Goal: Obtain resource: Obtain resource

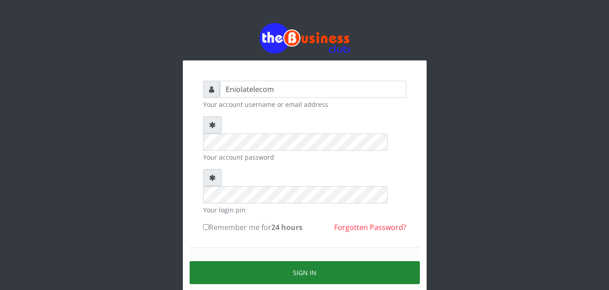
click at [302, 261] on button "Sign in" at bounding box center [305, 272] width 230 height 23
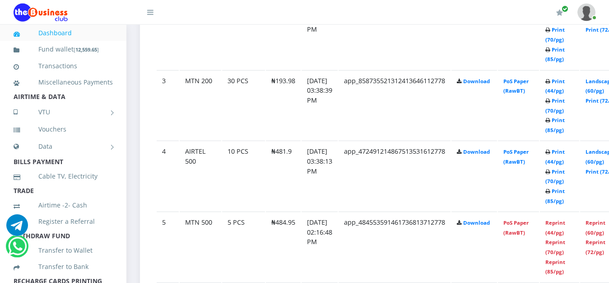
scroll to position [645, 0]
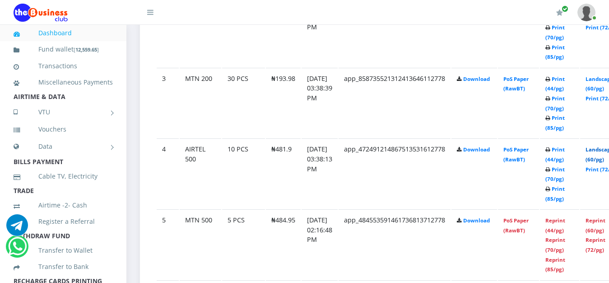
click at [605, 151] on link "Landscape (60/pg)" at bounding box center [600, 154] width 28 height 17
click at [600, 81] on td "Landscape (60/pg) Print (72/pg)" at bounding box center [603, 103] width 47 height 70
click at [604, 80] on link "Landscape (60/pg)" at bounding box center [600, 83] width 28 height 17
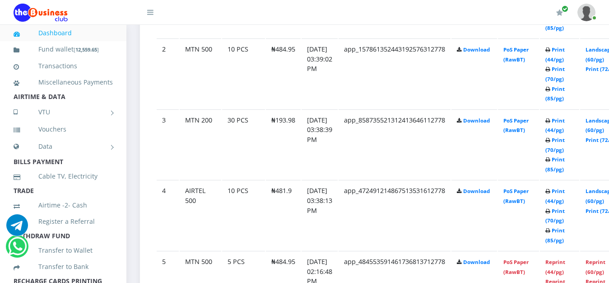
scroll to position [599, 0]
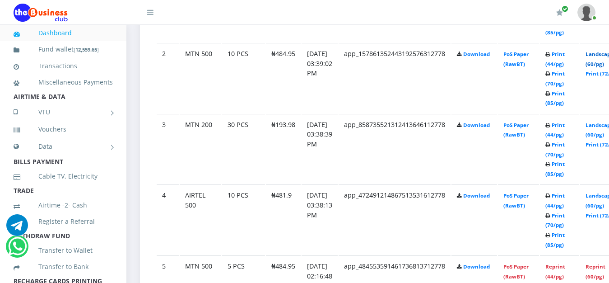
click at [605, 56] on link "Landscape (60/pg)" at bounding box center [600, 59] width 28 height 17
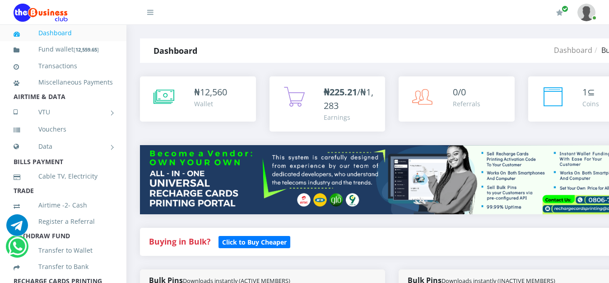
scroll to position [599, 0]
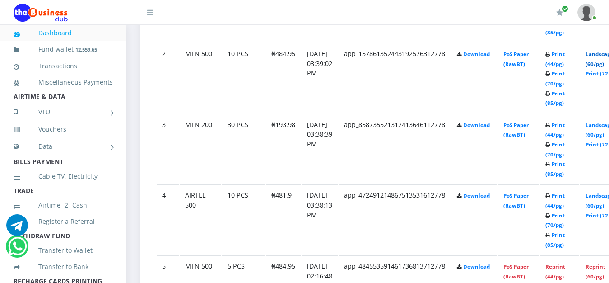
click at [603, 56] on link "Landscape (60/pg)" at bounding box center [600, 59] width 28 height 17
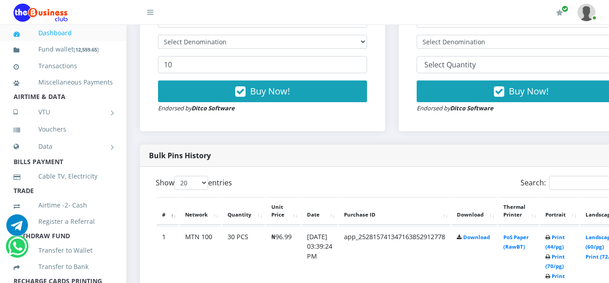
scroll to position [368, 0]
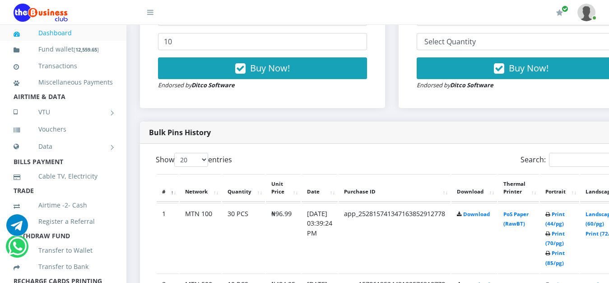
click at [419, 87] on div "Bulk Pins - Inactive Members DO NOT BUY IF YOU DON'T HAVE [ RECHARGE CARDS PRIN…" at bounding box center [521, 15] width 227 height 167
click at [603, 217] on link "Landscape (60/pg)" at bounding box center [600, 218] width 28 height 17
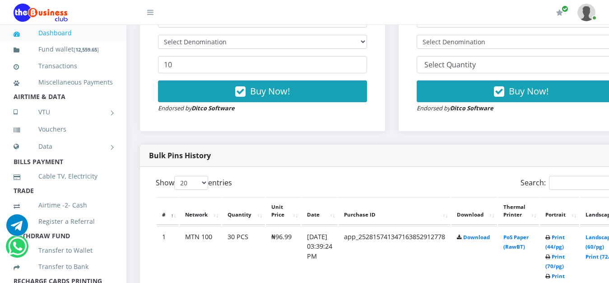
scroll to position [368, 0]
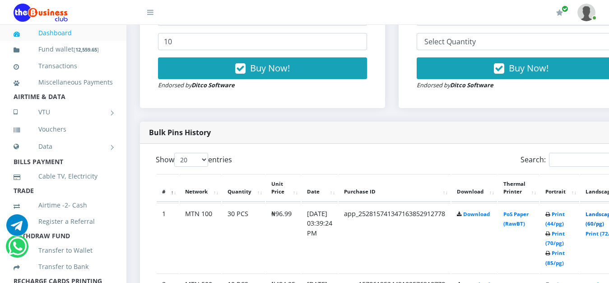
click at [602, 216] on link "Landscape (60/pg)" at bounding box center [600, 218] width 28 height 17
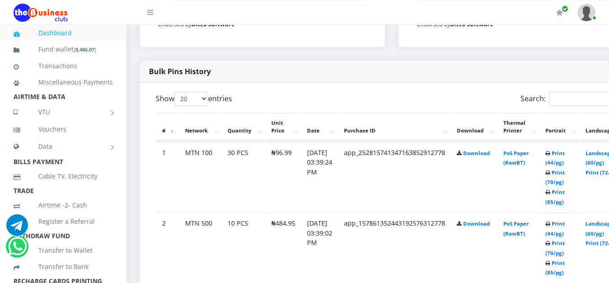
scroll to position [438, 0]
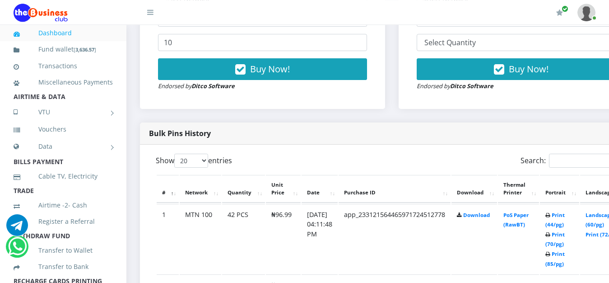
scroll to position [368, 0]
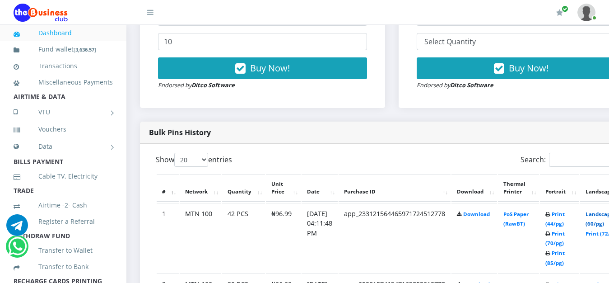
click at [604, 215] on link "Landscape (60/pg)" at bounding box center [600, 218] width 28 height 17
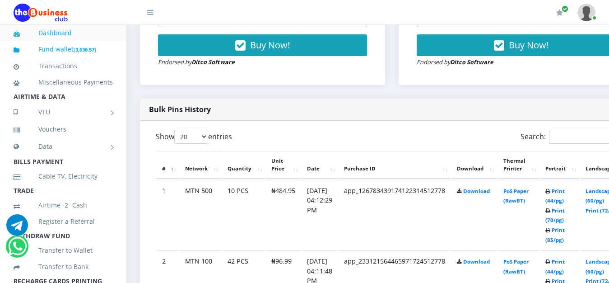
scroll to position [414, 0]
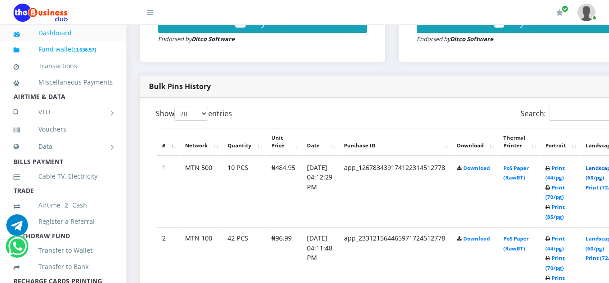
click at [606, 171] on link "Landscape (60/pg)" at bounding box center [600, 172] width 28 height 17
click at [605, 169] on link "Landscape (60/pg)" at bounding box center [600, 172] width 28 height 17
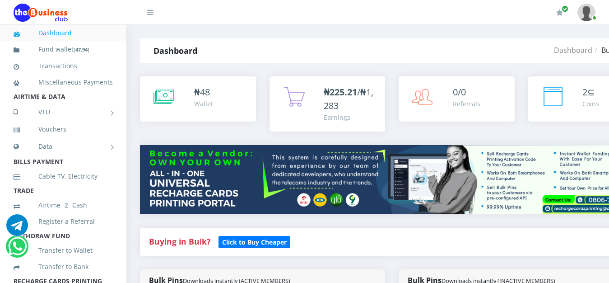
scroll to position [414, 0]
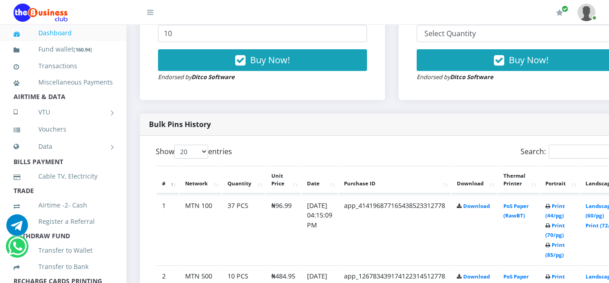
scroll to position [377, 0]
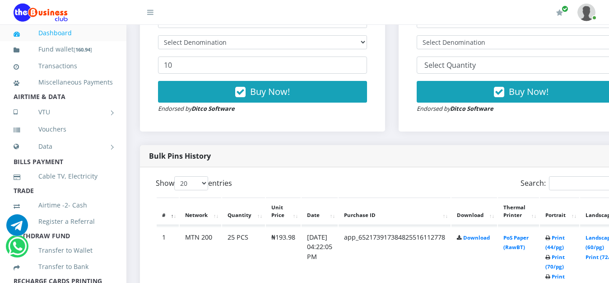
scroll to position [345, 0]
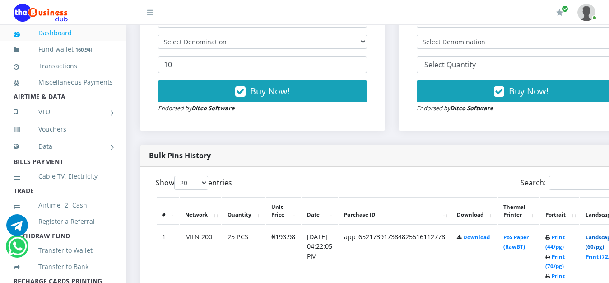
click at [604, 239] on link "Landscape (60/pg)" at bounding box center [600, 241] width 28 height 17
